Goal: Information Seeking & Learning: Check status

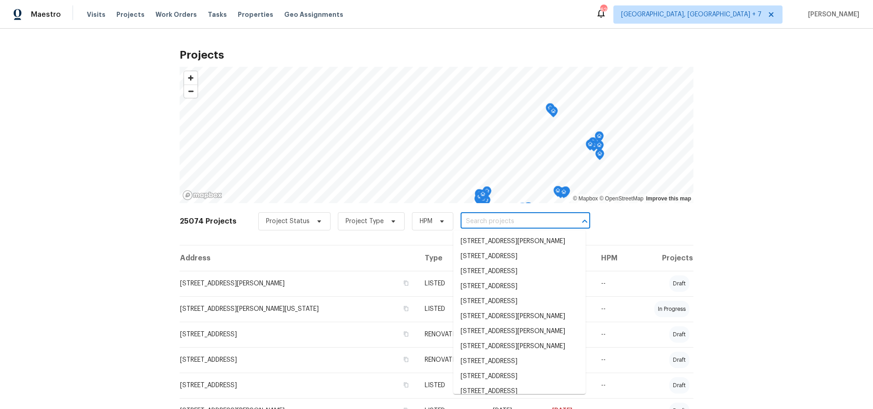
click at [486, 221] on input "text" at bounding box center [513, 222] width 104 height 14
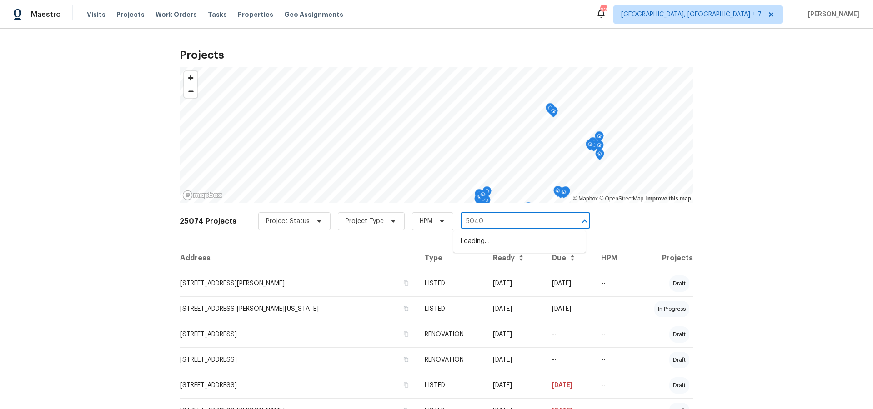
type input "5040 p"
click at [493, 264] on li "5040 Parker Ave, Saint Louis, MO 63139" at bounding box center [519, 256] width 132 height 15
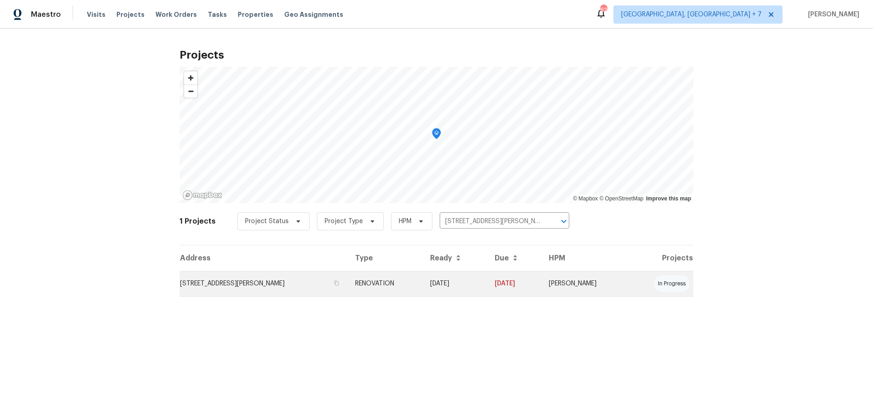
click at [265, 277] on td "5040 Parker Ave, Saint Louis, MO 63139" at bounding box center [264, 283] width 168 height 25
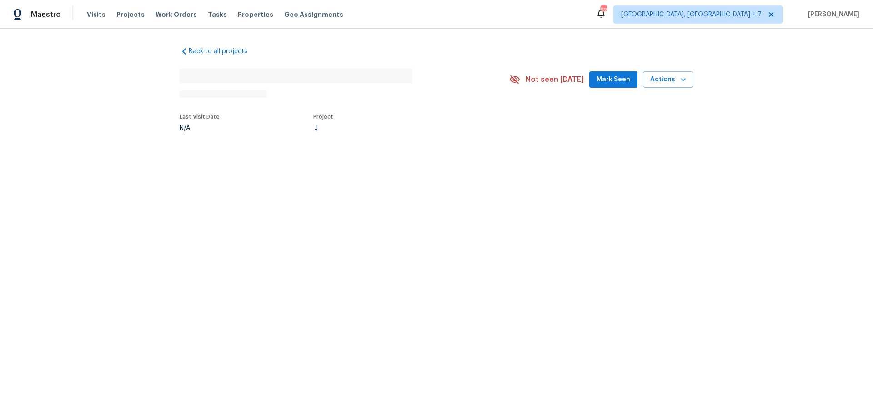
click at [265, 191] on html "Maestro Visits Projects Work Orders Tasks Properties Geo Assignments 62 Columbu…" at bounding box center [436, 95] width 873 height 191
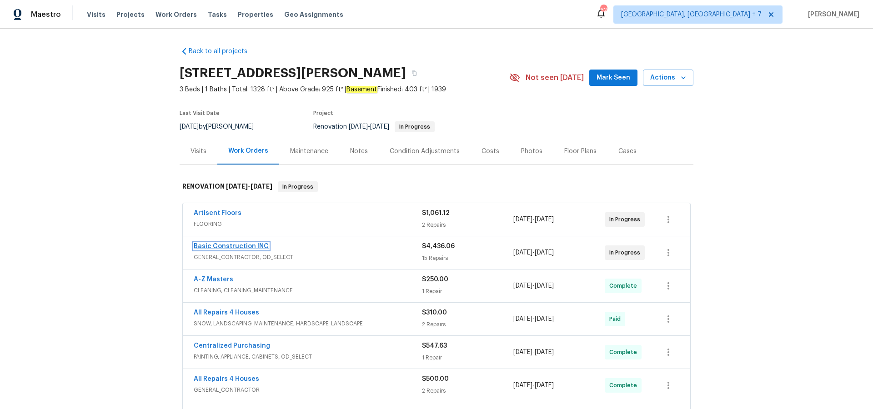
click at [236, 243] on link "Basic Construction INC" at bounding box center [231, 246] width 75 height 6
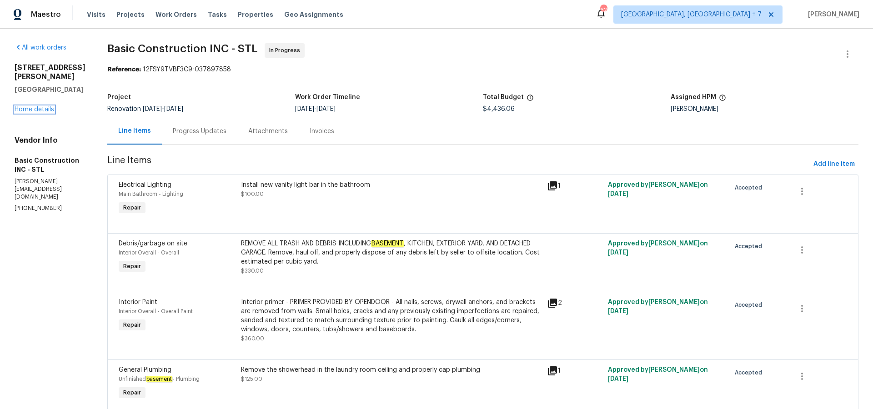
click at [43, 113] on link "Home details" at bounding box center [35, 109] width 40 height 6
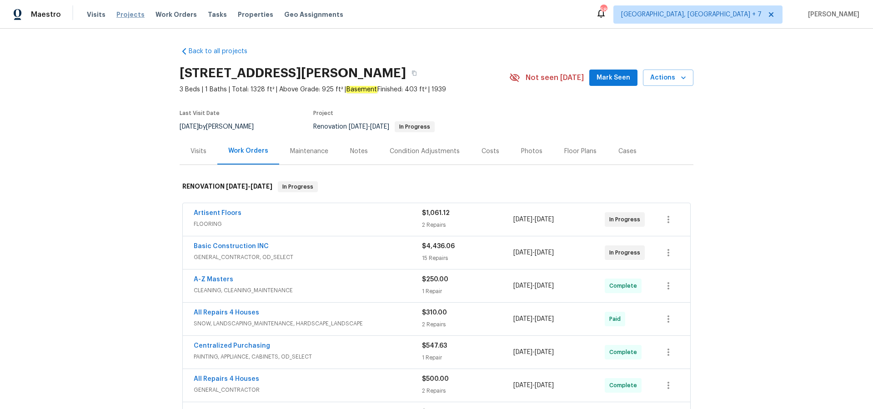
click at [134, 16] on span "Projects" at bounding box center [130, 14] width 28 height 9
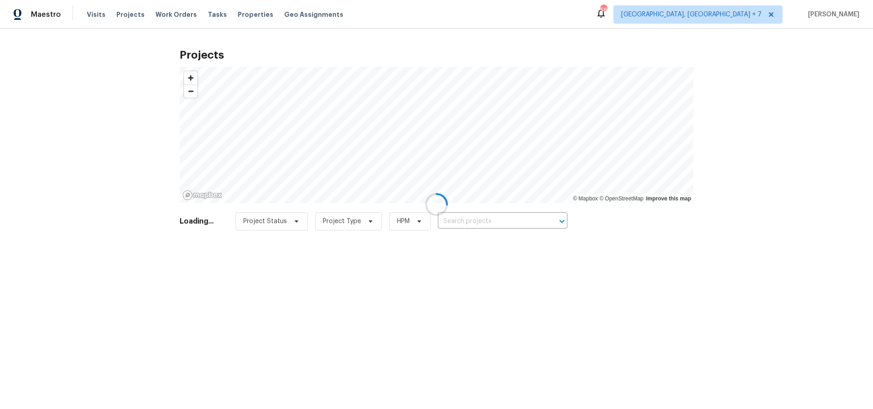
click at [528, 225] on div at bounding box center [436, 204] width 873 height 409
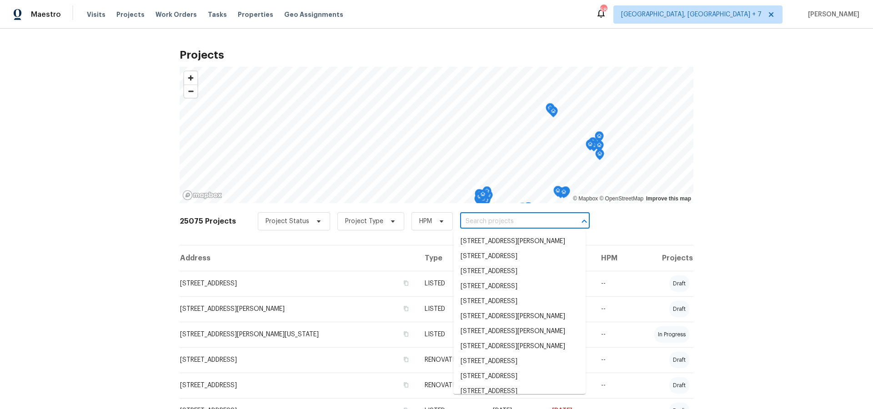
click at [521, 221] on input "text" at bounding box center [512, 222] width 104 height 14
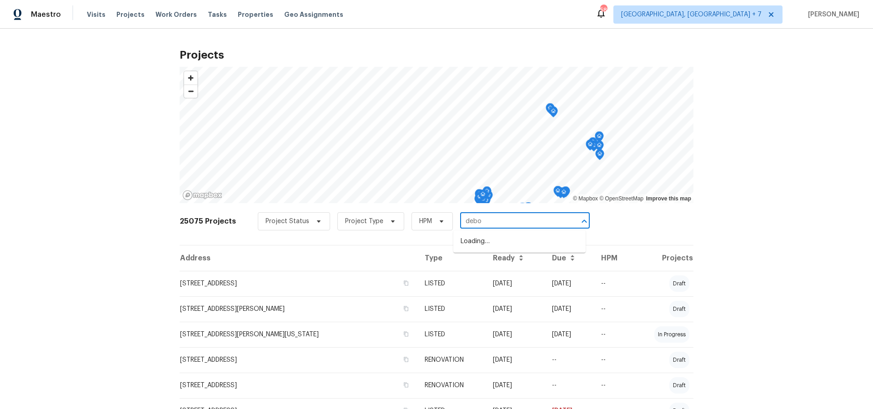
type input "debor"
click at [484, 280] on li "3217 Deborah Ct, Uniontown, OH 44685" at bounding box center [519, 281] width 132 height 15
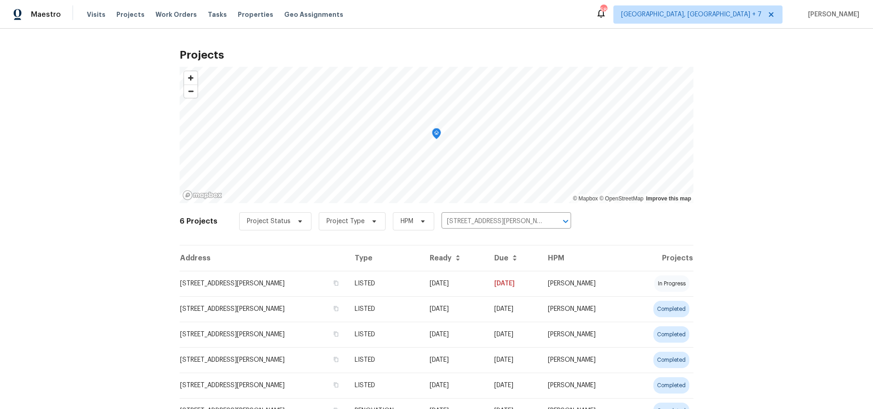
scroll to position [44, 0]
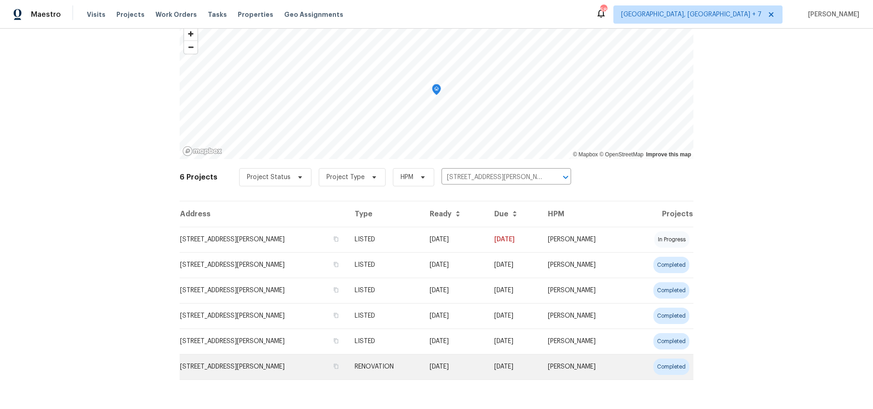
click at [347, 366] on td "3217 Deborah Ct, Uniontown, OH 44685" at bounding box center [264, 366] width 168 height 25
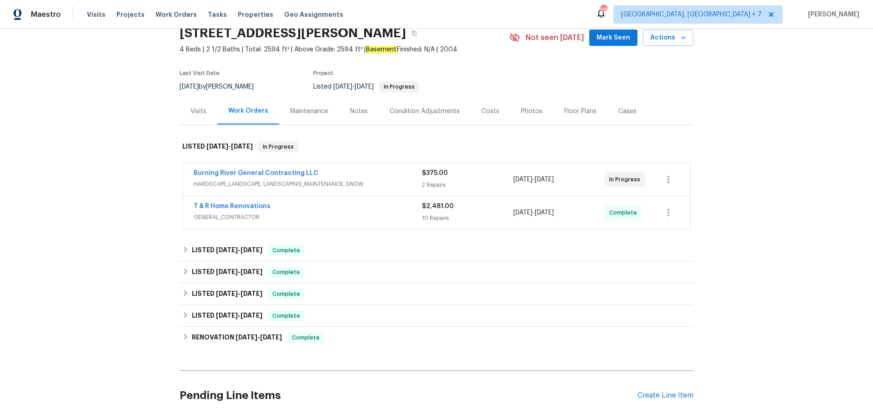
scroll to position [42, 0]
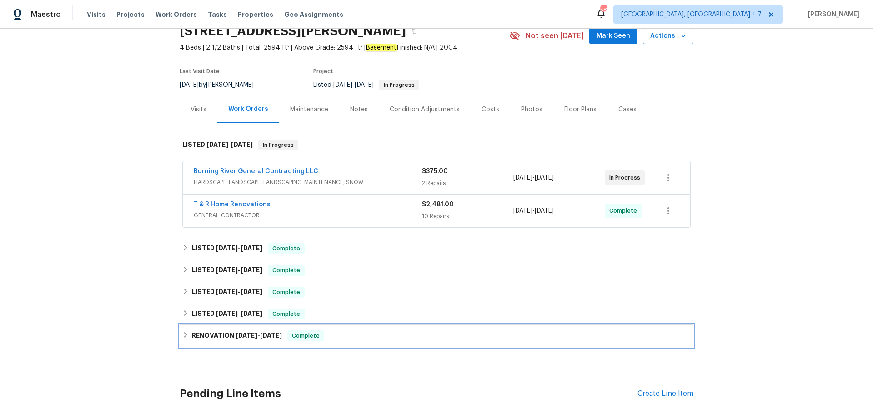
click at [237, 337] on span "6/9/25" at bounding box center [247, 335] width 22 height 6
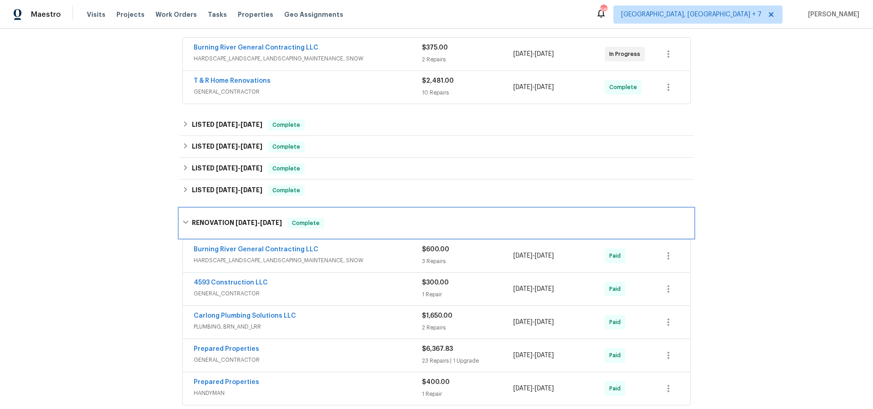
scroll to position [171, 0]
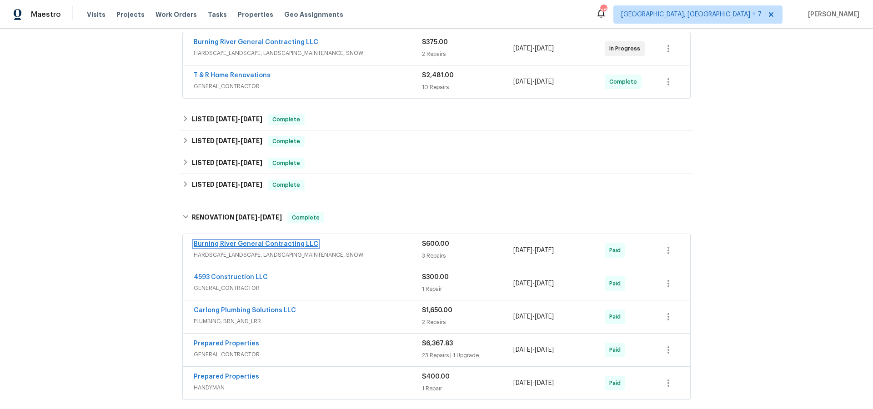
click at [228, 241] on link "Burning River General Contracting LLC" at bounding box center [256, 244] width 125 height 6
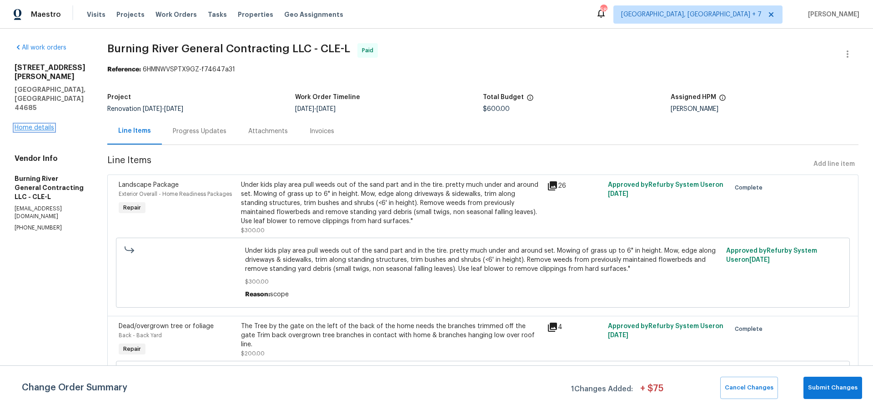
click at [39, 125] on link "Home details" at bounding box center [35, 128] width 40 height 6
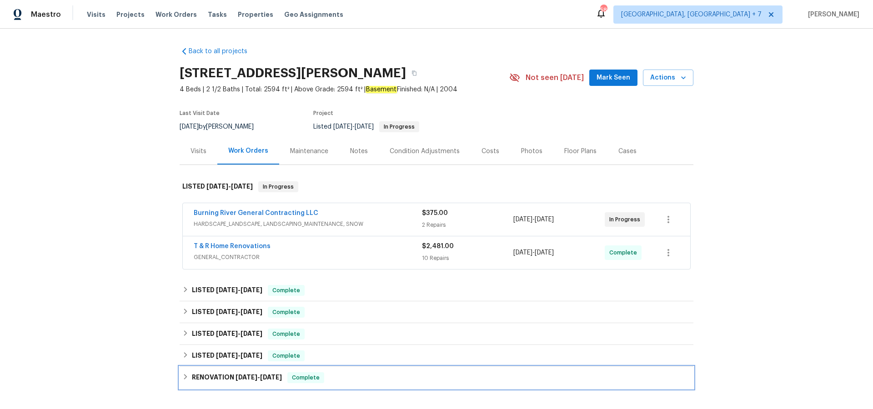
drag, startPoint x: 250, startPoint y: 375, endPoint x: 307, endPoint y: 368, distance: 57.7
click at [250, 375] on span "6/9/25" at bounding box center [247, 377] width 22 height 6
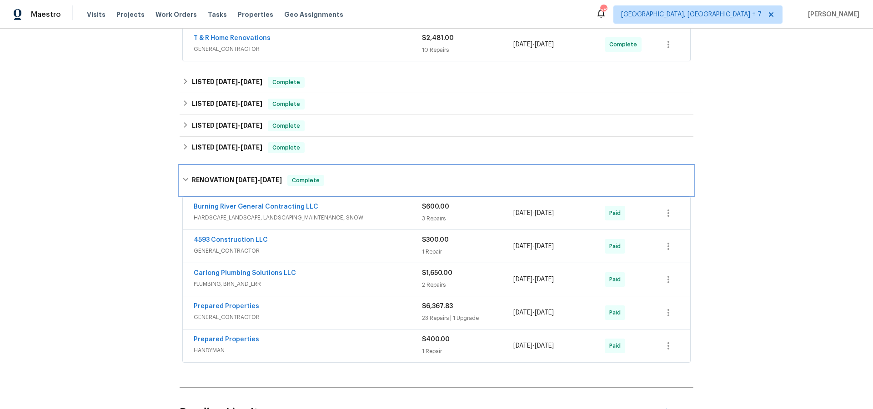
scroll to position [209, 0]
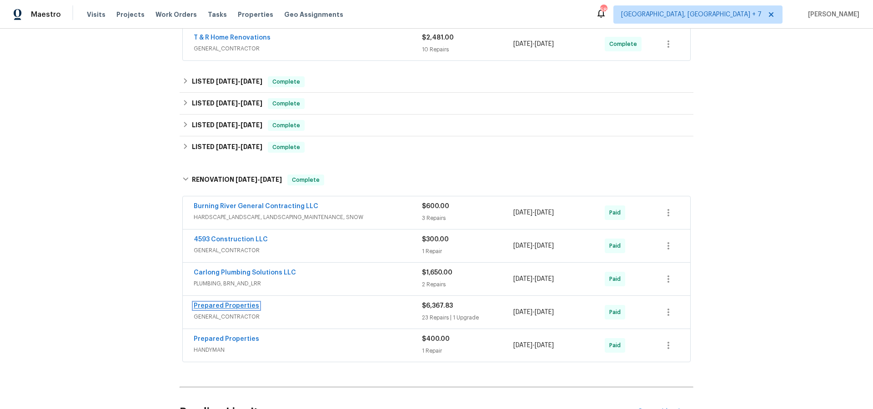
click at [210, 305] on link "Prepared Properties" at bounding box center [226, 306] width 65 height 6
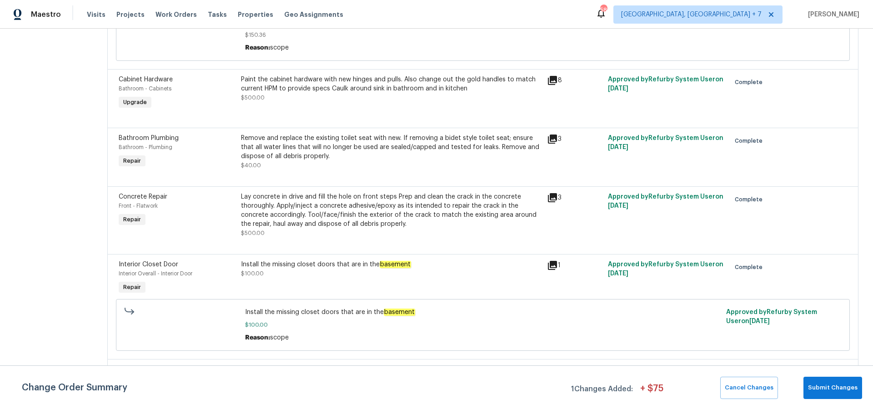
scroll to position [1344, 0]
click at [557, 201] on icon at bounding box center [552, 196] width 9 height 9
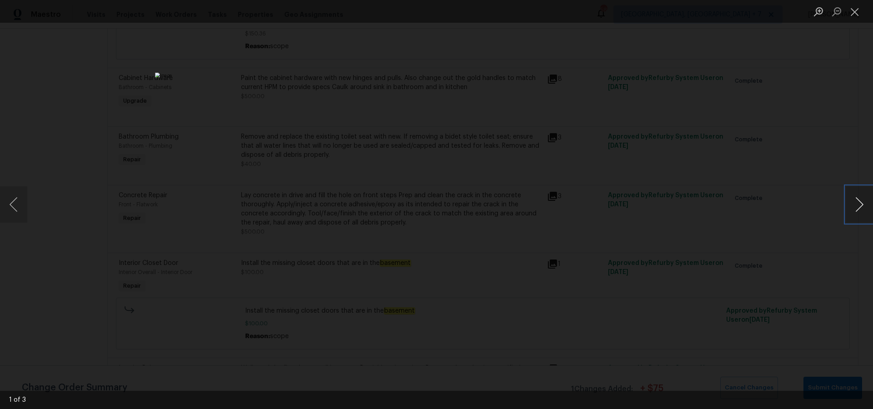
click at [863, 207] on button "Next image" at bounding box center [859, 204] width 27 height 36
click at [860, 196] on button "Next image" at bounding box center [859, 204] width 27 height 36
click at [854, 14] on button "Close lightbox" at bounding box center [855, 12] width 18 height 16
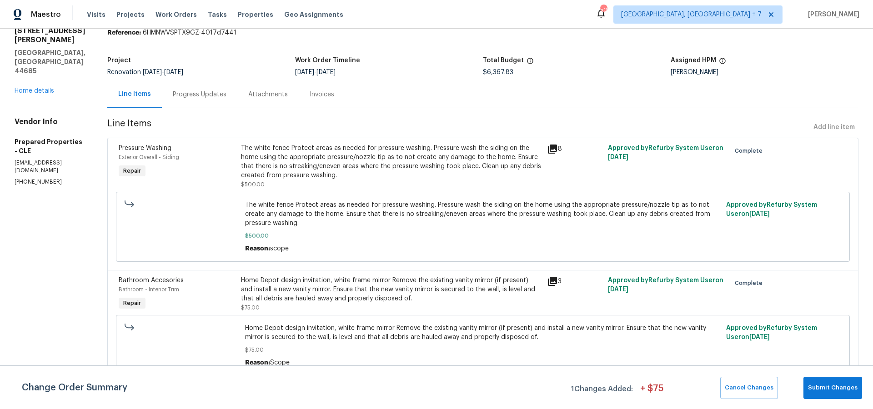
scroll to position [0, 0]
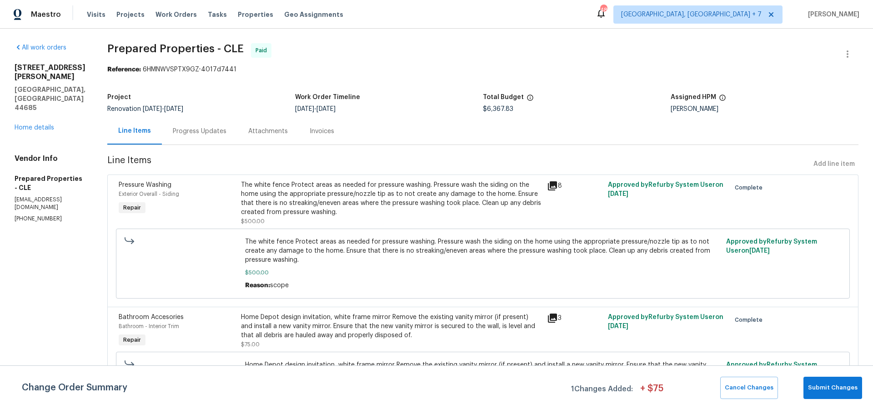
click at [219, 132] on div "Progress Updates" at bounding box center [200, 131] width 54 height 9
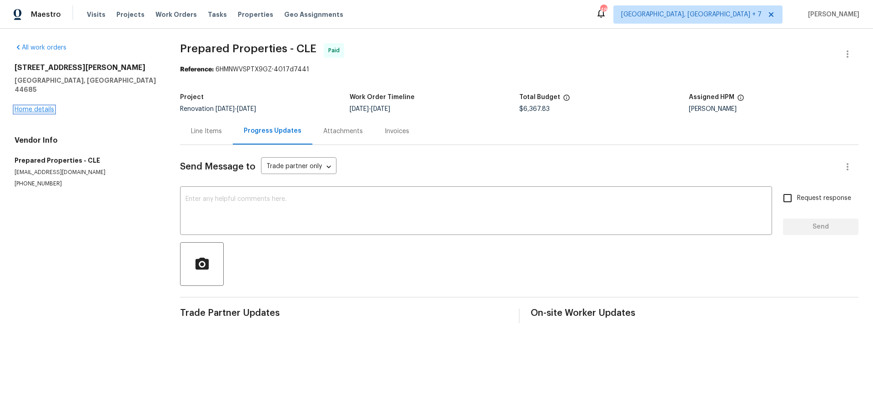
click at [25, 106] on link "Home details" at bounding box center [35, 109] width 40 height 6
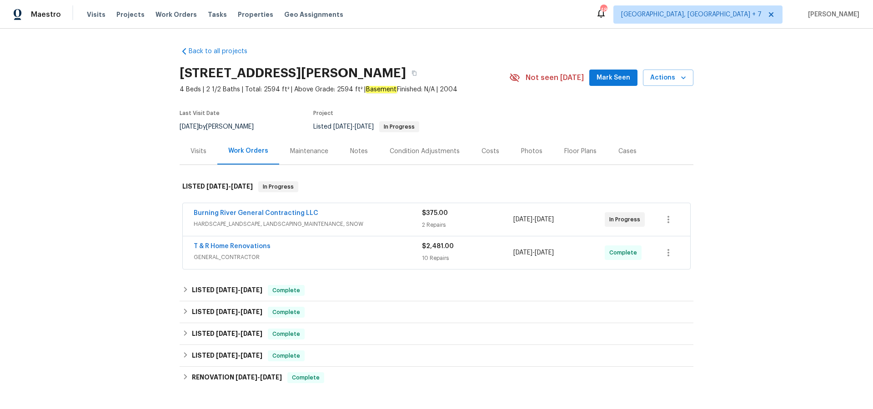
drag, startPoint x: 314, startPoint y: 152, endPoint x: 384, endPoint y: 171, distance: 72.3
click at [314, 152] on div "Maintenance" at bounding box center [309, 151] width 38 height 9
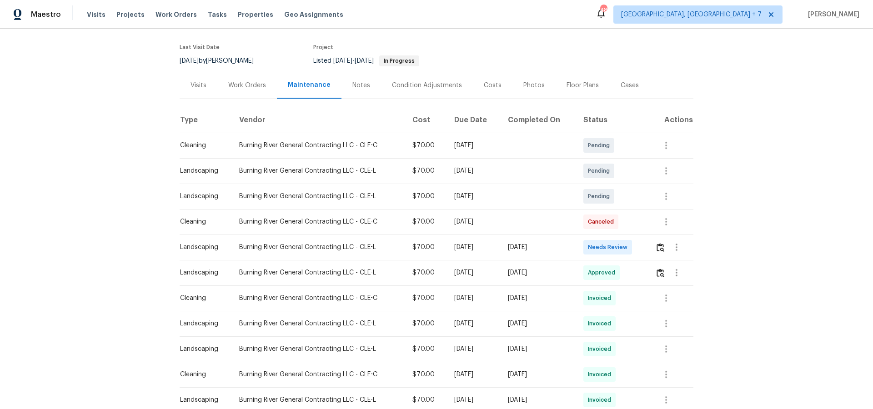
scroll to position [67, 0]
click at [676, 248] on icon "button" at bounding box center [676, 246] width 11 height 11
click at [682, 261] on li "View details" at bounding box center [700, 261] width 64 height 15
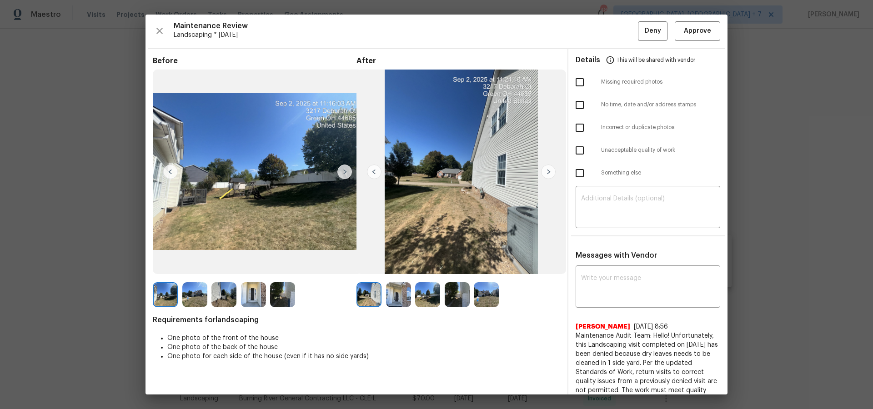
scroll to position [0, 0]
click at [552, 173] on img at bounding box center [548, 172] width 15 height 15
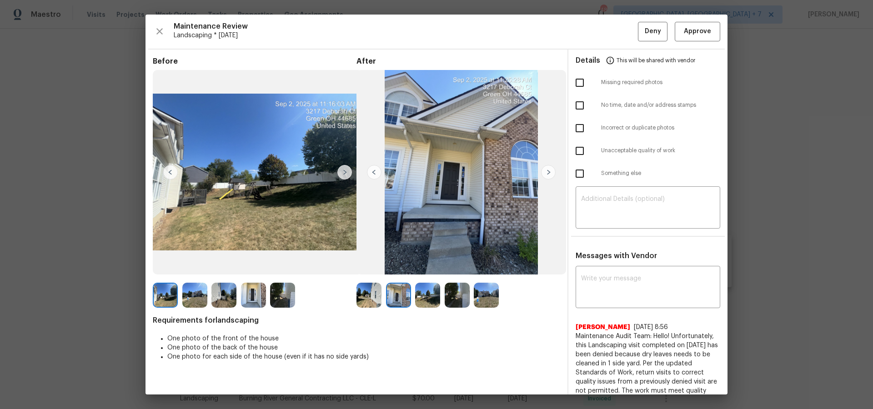
click at [552, 173] on img at bounding box center [548, 172] width 15 height 15
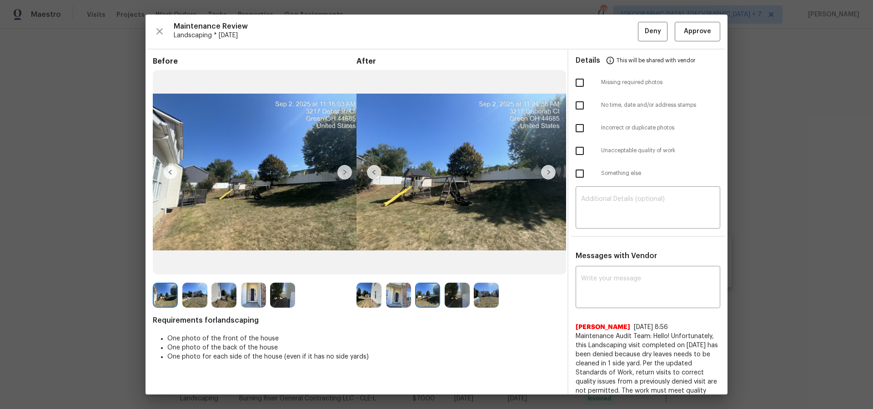
scroll to position [1, 0]
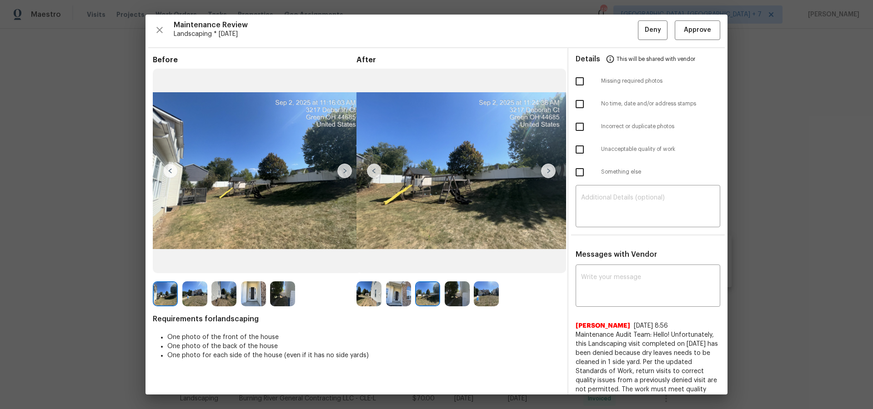
click at [552, 173] on img at bounding box center [548, 171] width 15 height 15
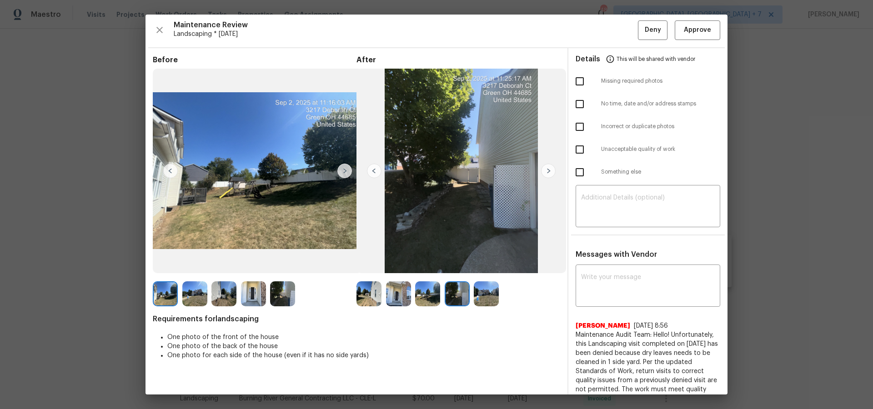
scroll to position [0, 0]
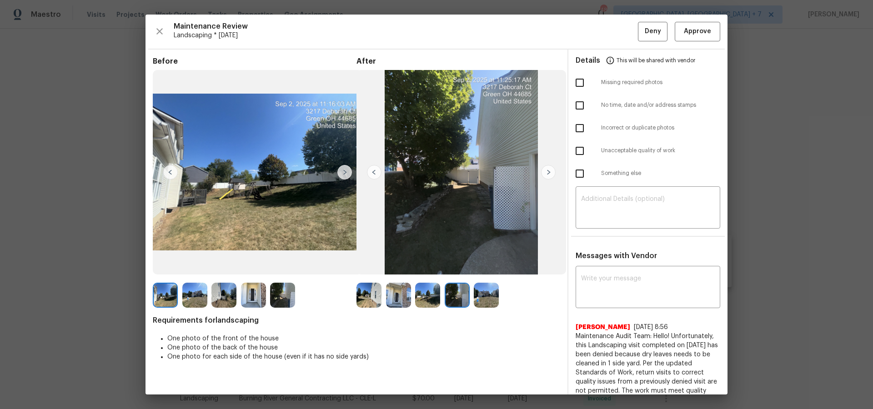
click at [552, 173] on img at bounding box center [548, 172] width 15 height 15
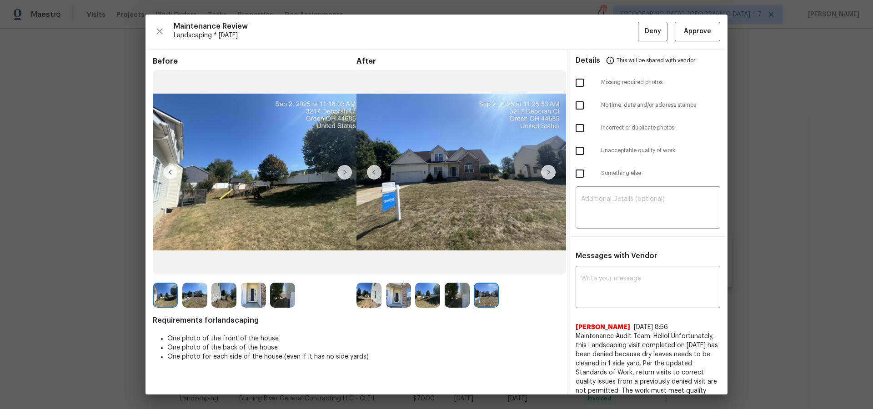
scroll to position [0, 0]
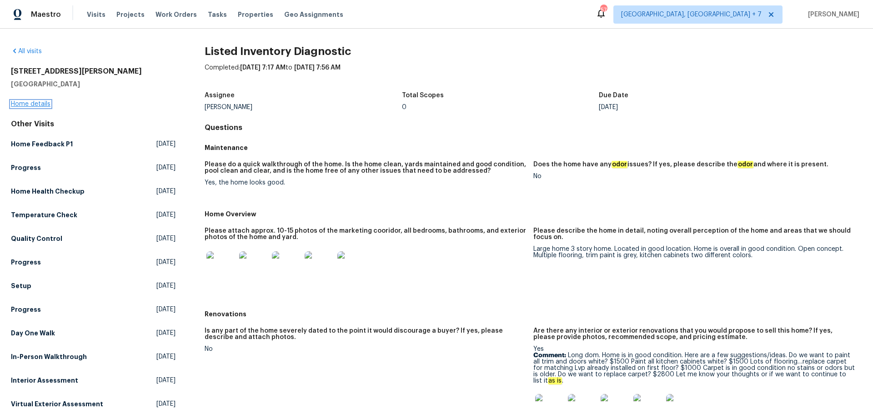
click at [41, 102] on link "Home details" at bounding box center [31, 104] width 40 height 6
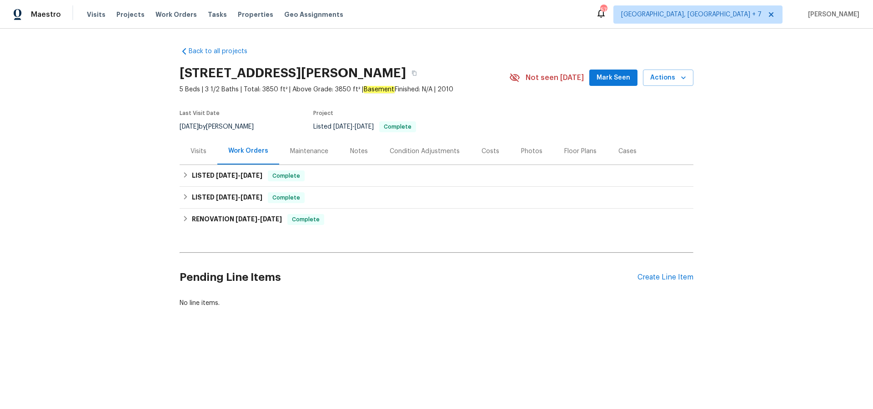
click at [200, 150] on div "Visits" at bounding box center [199, 151] width 16 height 9
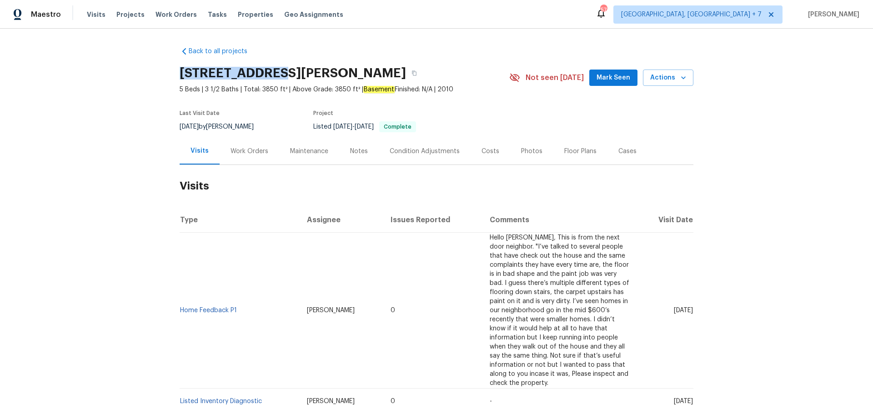
drag, startPoint x: 180, startPoint y: 70, endPoint x: 273, endPoint y: 72, distance: 92.8
click at [273, 72] on h2 "[STREET_ADDRESS][PERSON_NAME]" at bounding box center [293, 73] width 226 height 9
copy h2 "[STREET_ADDRESS][PERSON_NAME]"
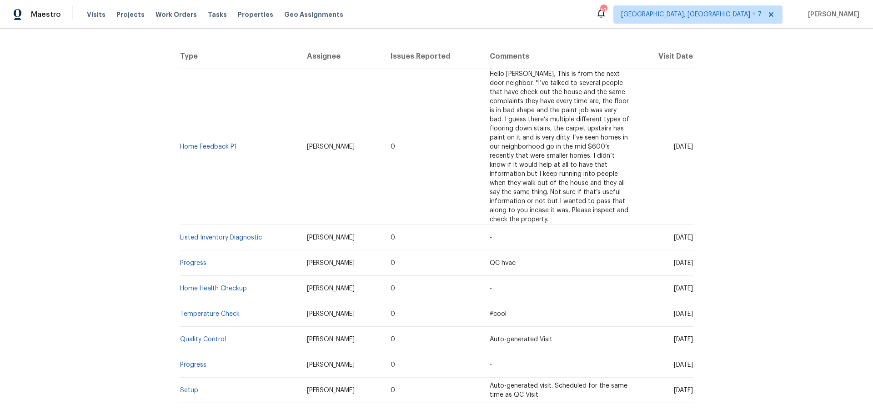
scroll to position [142, 0]
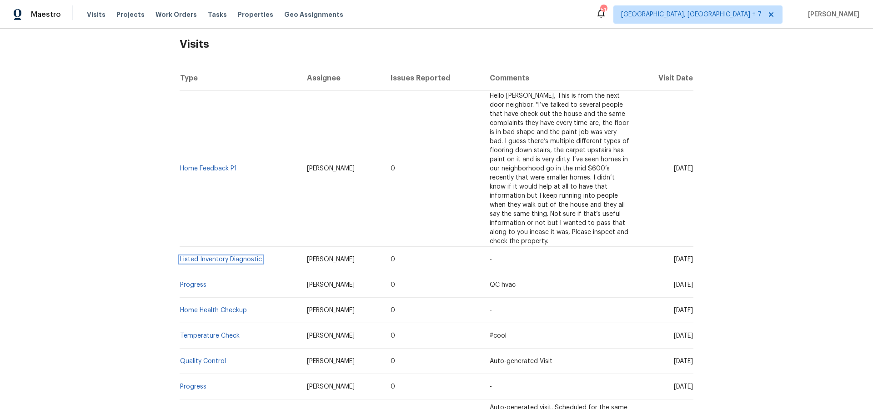
click at [248, 259] on link "Listed Inventory Diagnostic" at bounding box center [221, 259] width 82 height 6
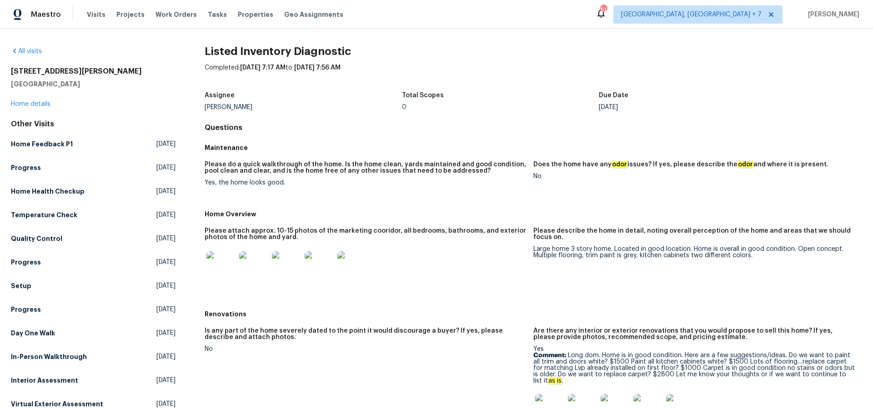
click at [217, 270] on img at bounding box center [220, 265] width 29 height 29
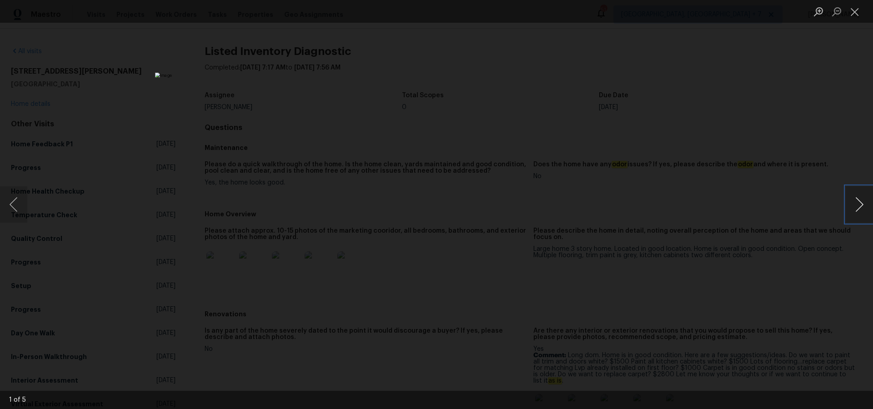
click at [858, 206] on button "Next image" at bounding box center [859, 204] width 27 height 36
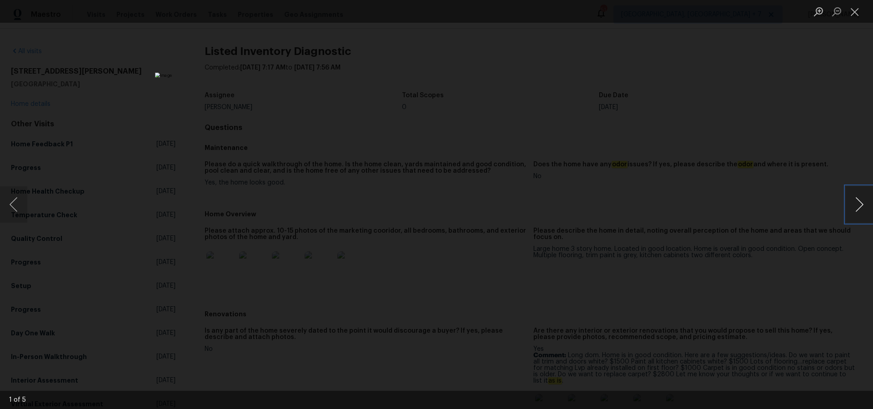
click at [858, 206] on button "Next image" at bounding box center [859, 204] width 27 height 36
click at [10, 206] on button "Previous image" at bounding box center [13, 204] width 27 height 36
click at [861, 204] on button "Next image" at bounding box center [859, 204] width 27 height 36
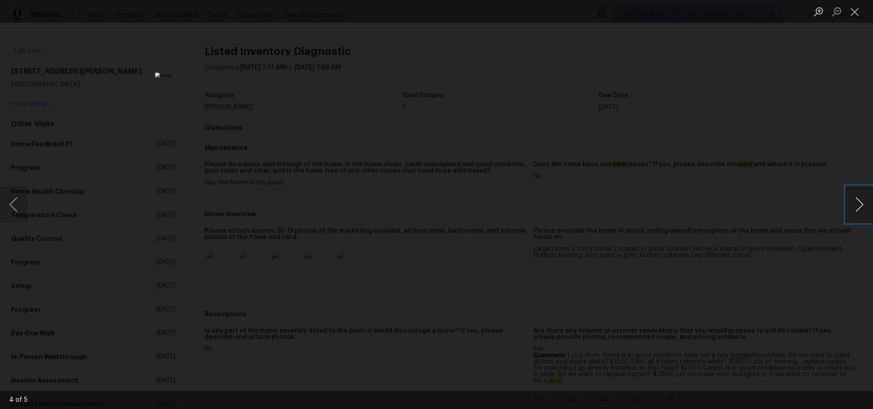
click at [861, 204] on button "Next image" at bounding box center [859, 204] width 27 height 36
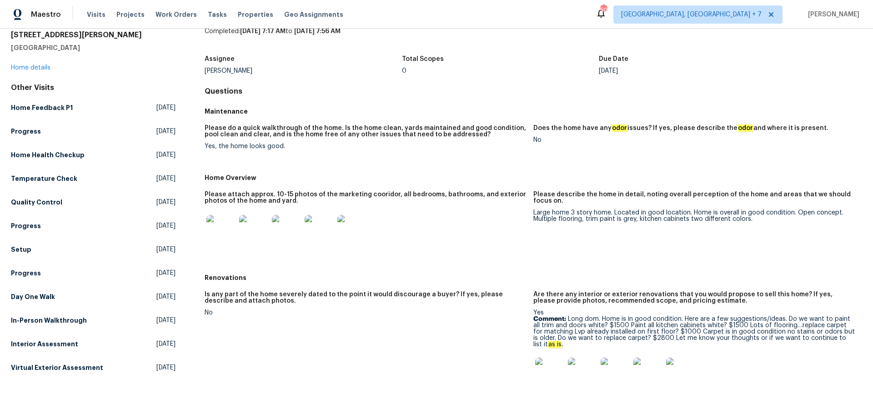
scroll to position [48, 0]
